Goal: Task Accomplishment & Management: Manage account settings

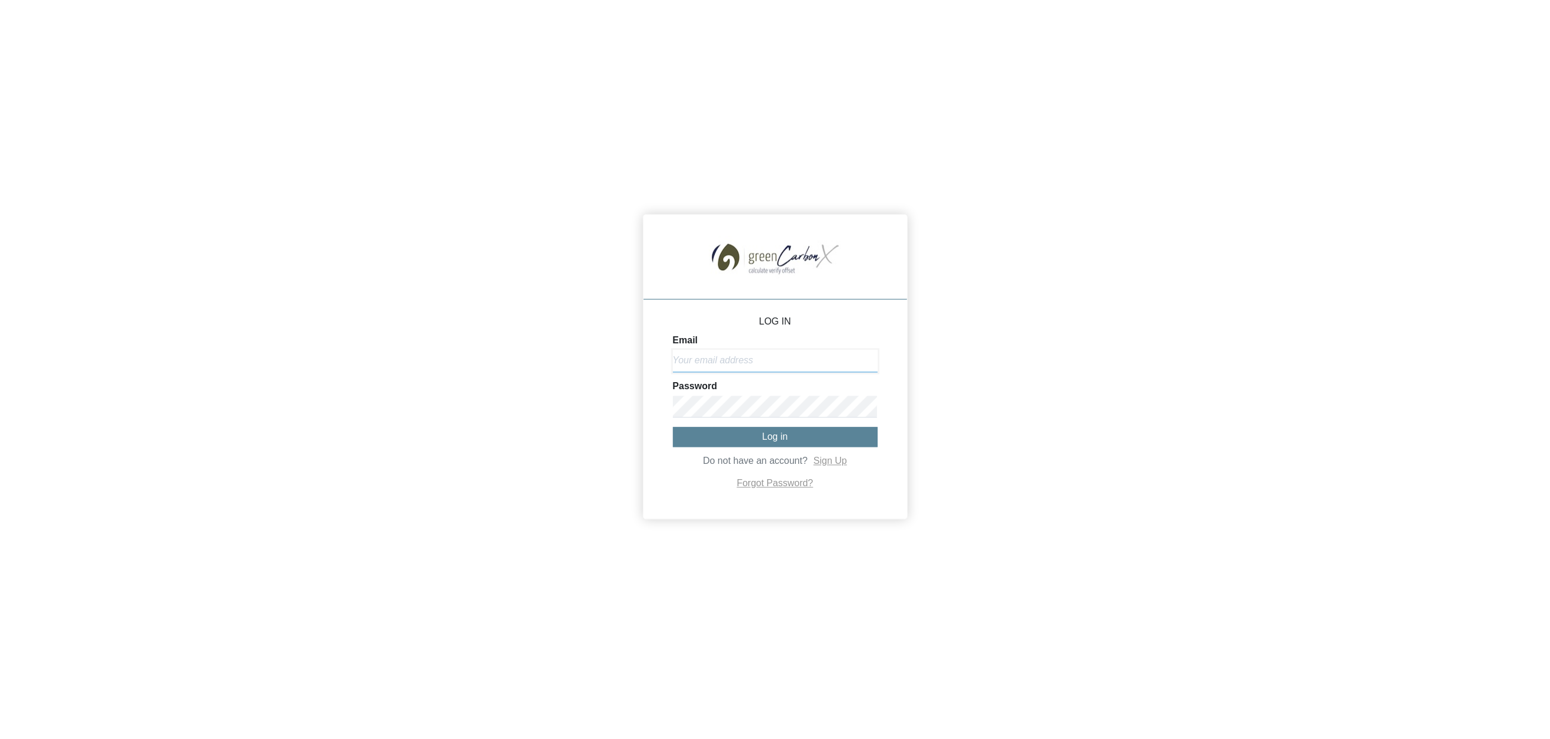
type input "[EMAIL_ADDRESS][DOMAIN_NAME]"
click at [779, 435] on span "Log in" at bounding box center [775, 437] width 26 height 10
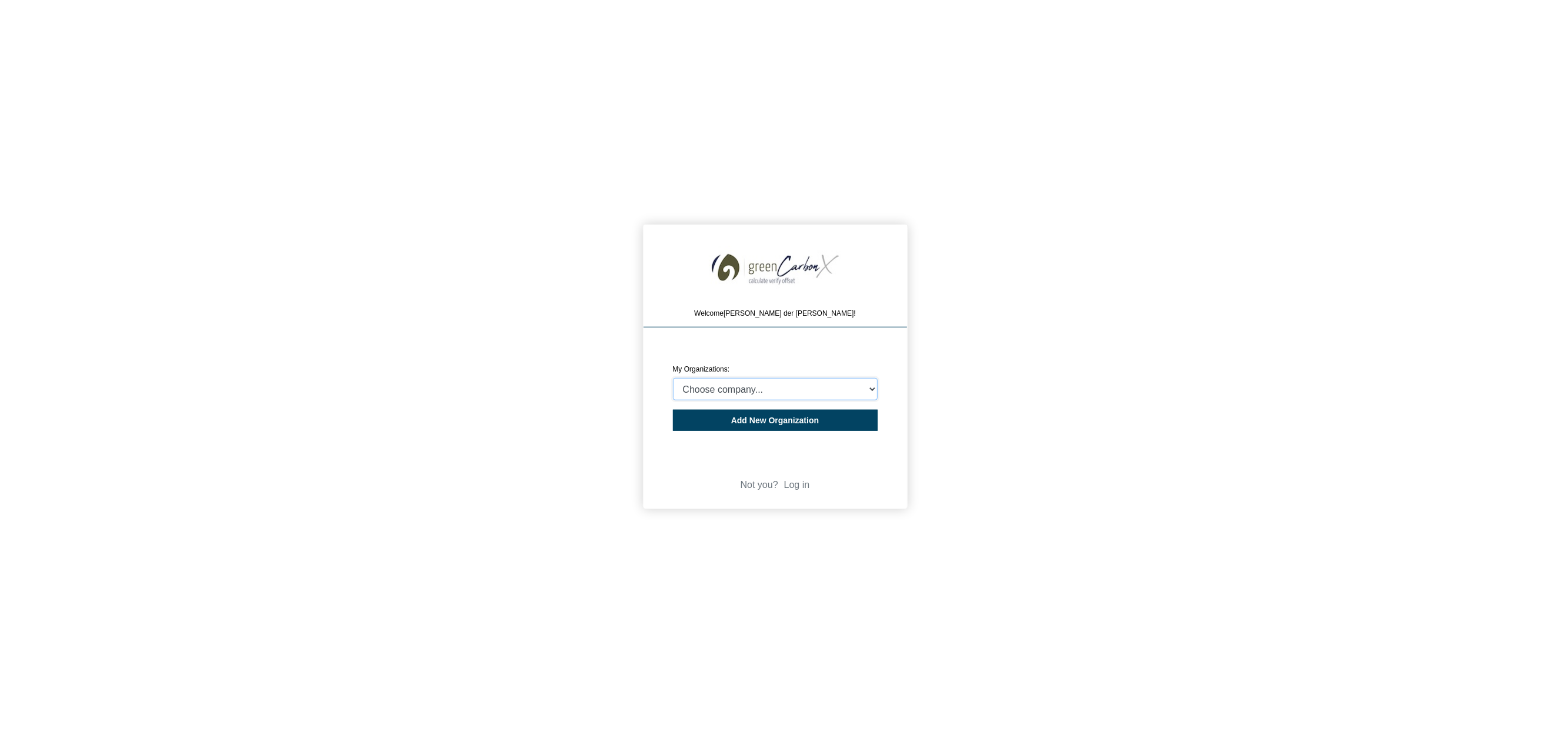
select select "4407204"
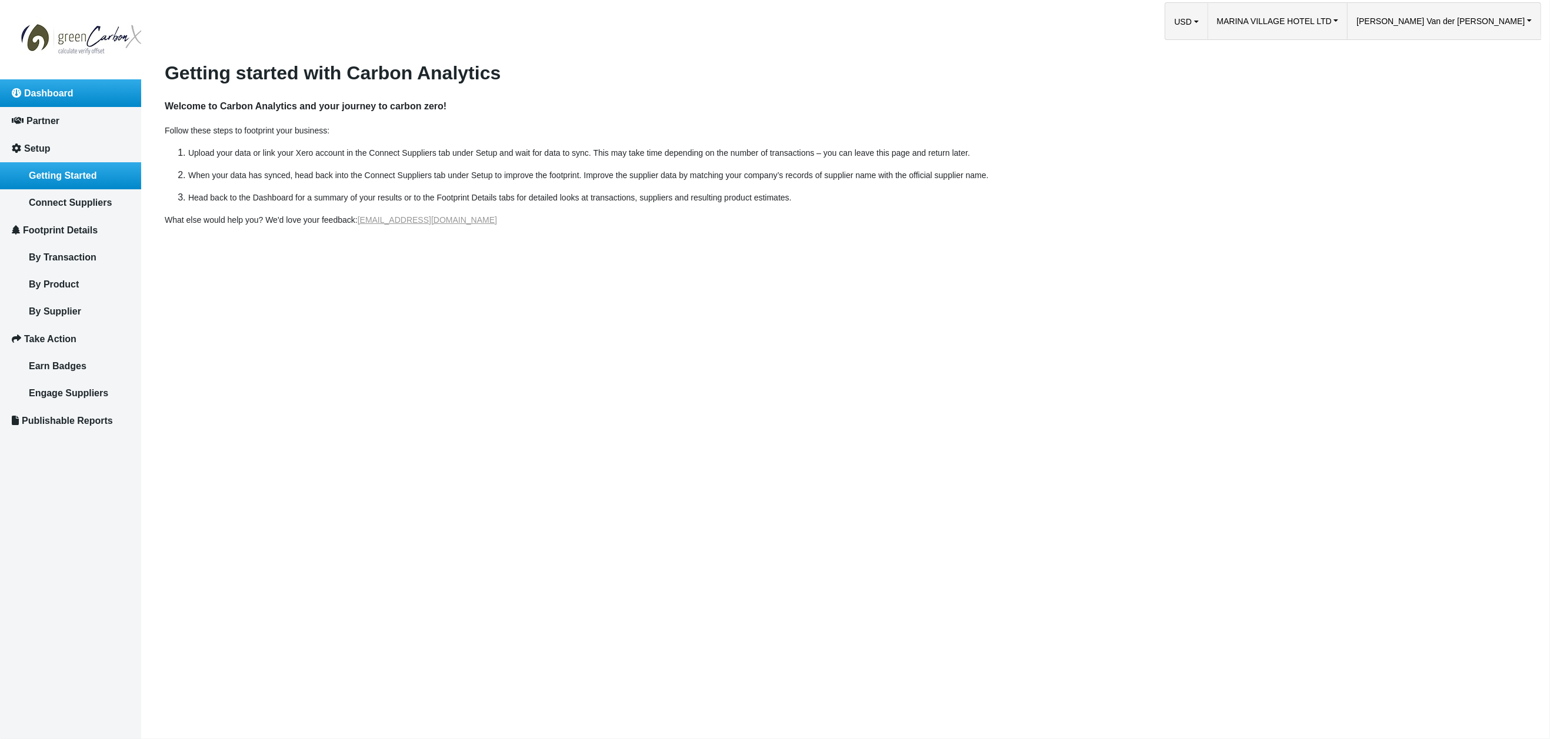
click at [45, 89] on span "Dashboard" at bounding box center [48, 93] width 49 height 10
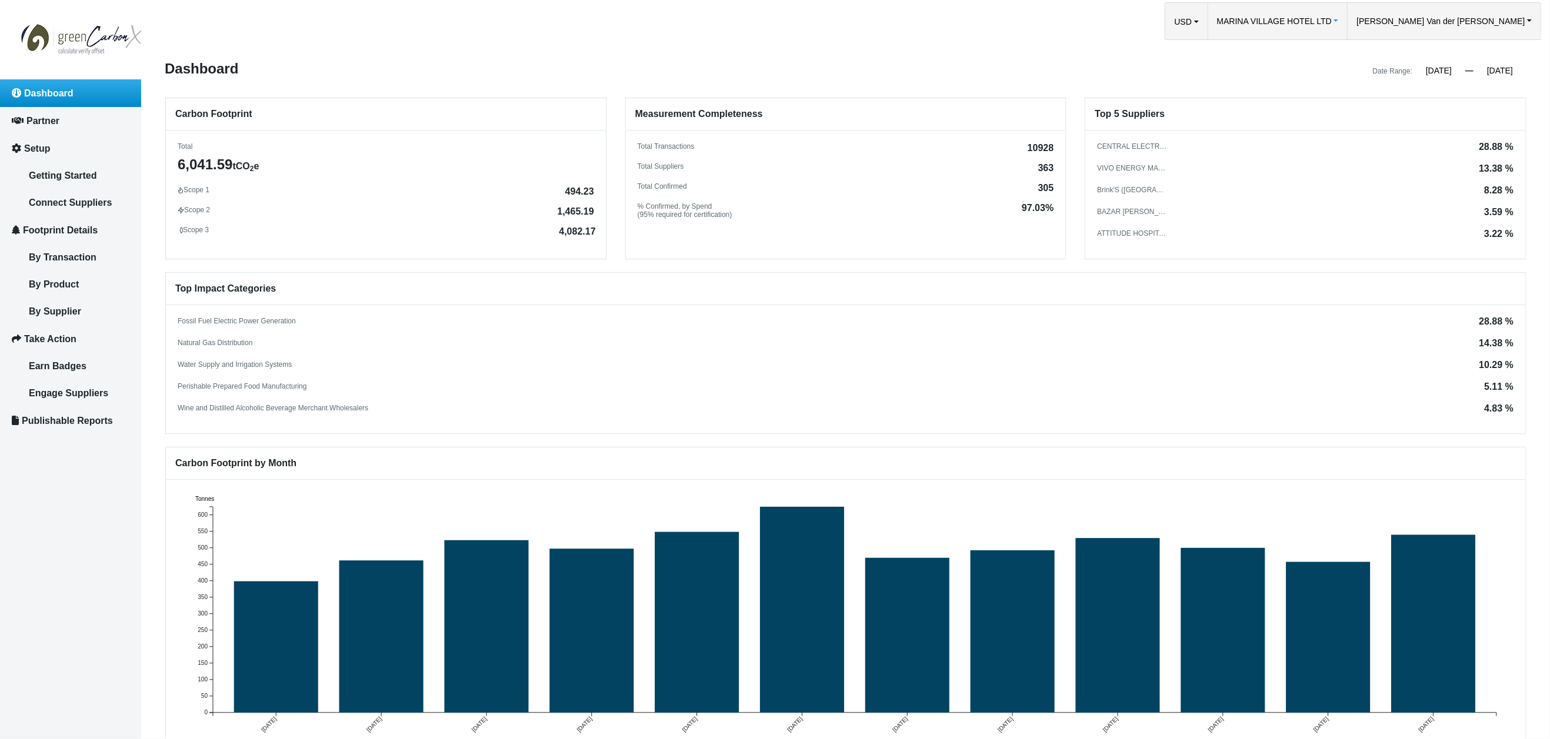
click at [1332, 26] on span "MARINA VILLAGE HOTEL LTD" at bounding box center [1274, 21] width 115 height 36
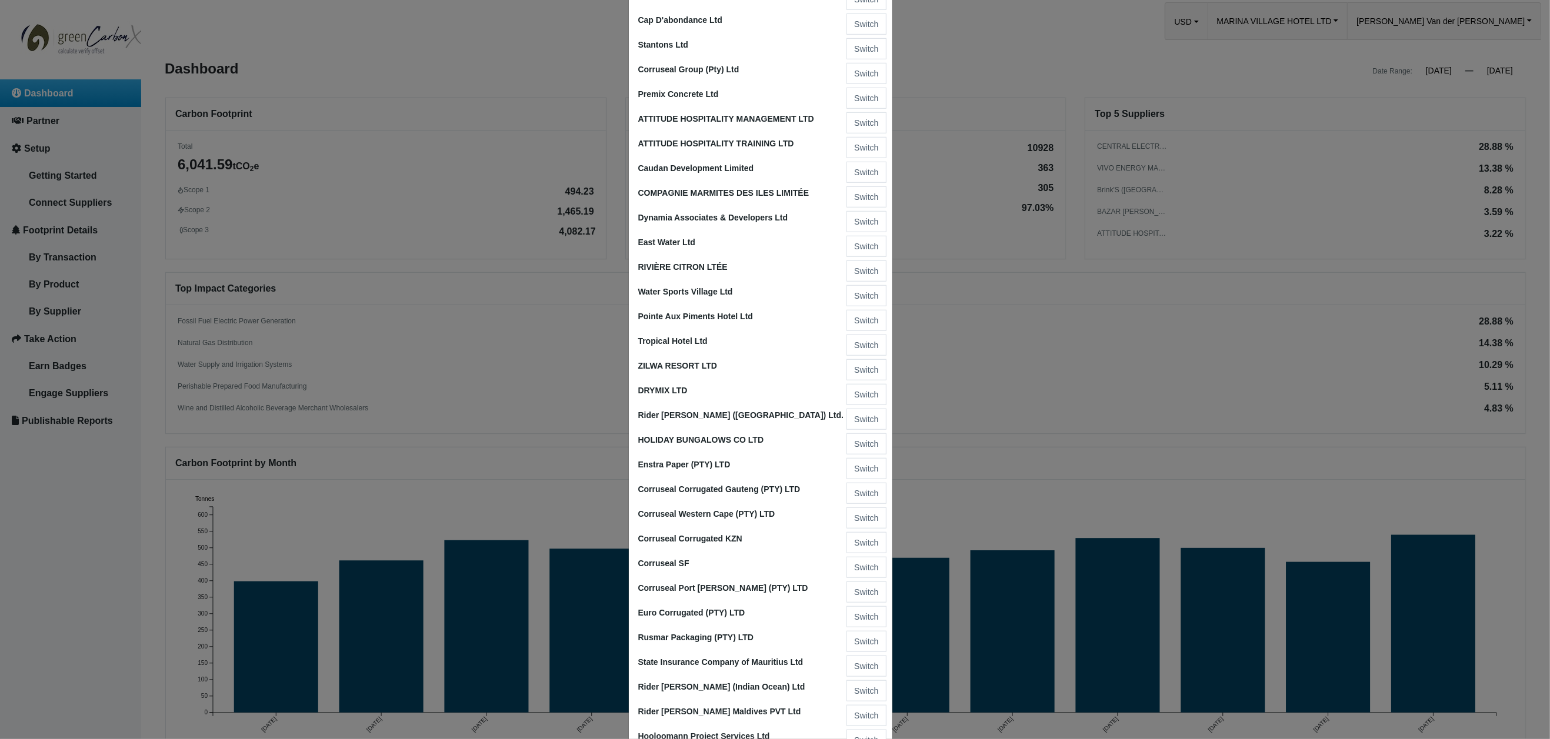
scroll to position [1010, 0]
click at [862, 262] on button "Switch" at bounding box center [865, 272] width 39 height 21
